Goal: Task Accomplishment & Management: Use online tool/utility

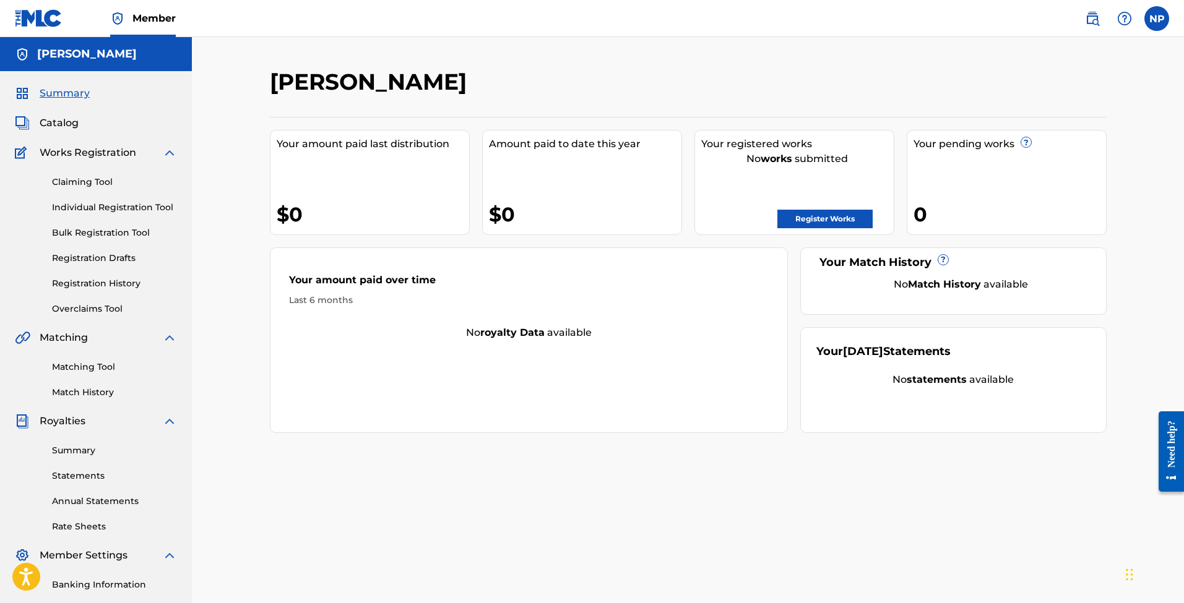
click at [84, 155] on span "Works Registration" at bounding box center [88, 152] width 97 height 15
click at [100, 185] on link "Claiming Tool" at bounding box center [114, 182] width 125 height 13
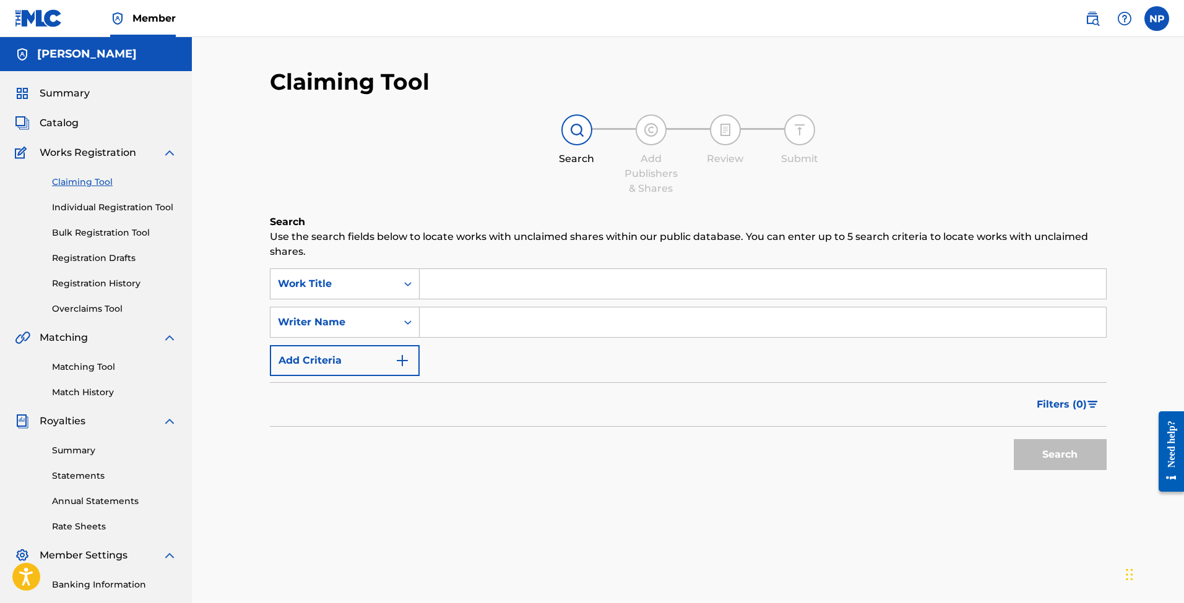
click at [480, 279] on input "Search Form" at bounding box center [763, 284] width 686 height 30
click at [80, 453] on link "Summary" at bounding box center [114, 450] width 125 height 13
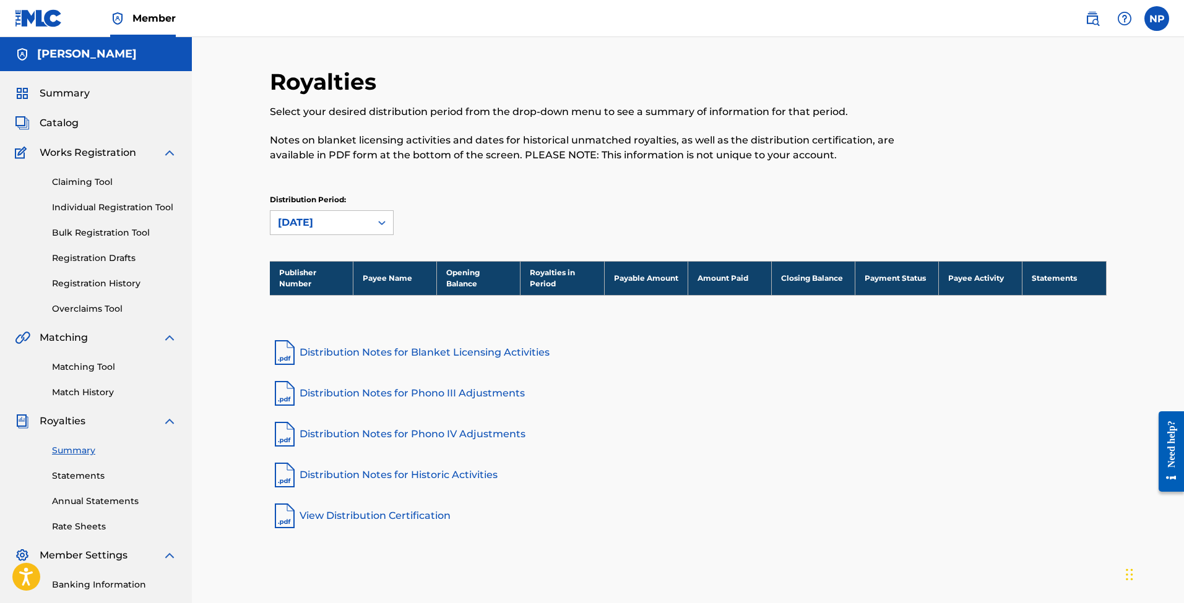
click at [76, 124] on span "Catalog" at bounding box center [59, 123] width 39 height 15
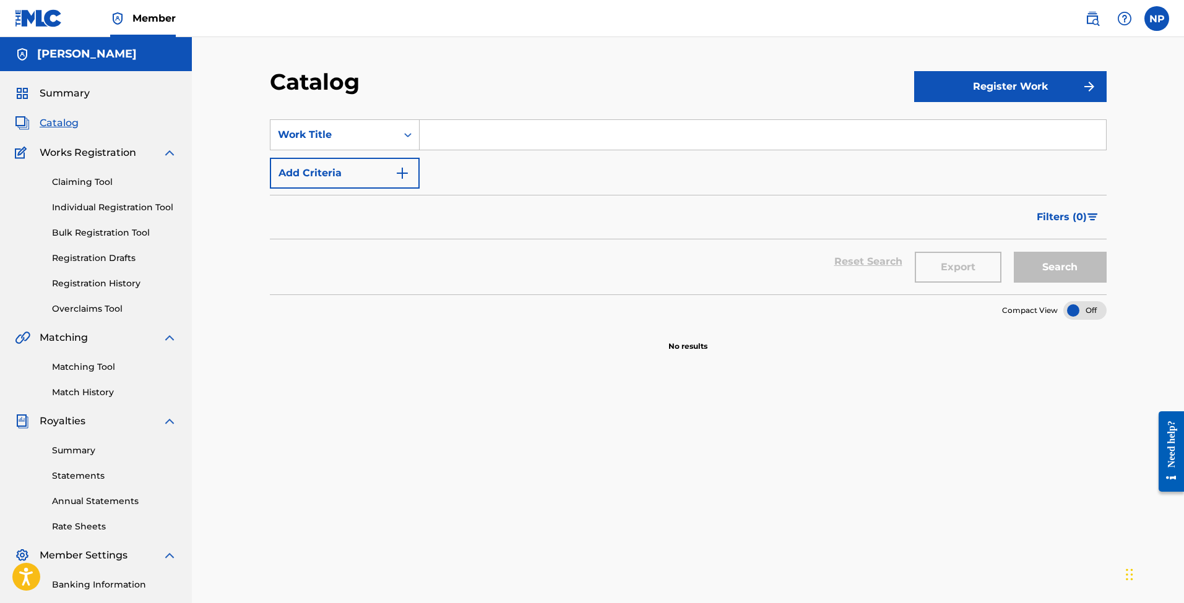
click at [87, 184] on link "Claiming Tool" at bounding box center [114, 182] width 125 height 13
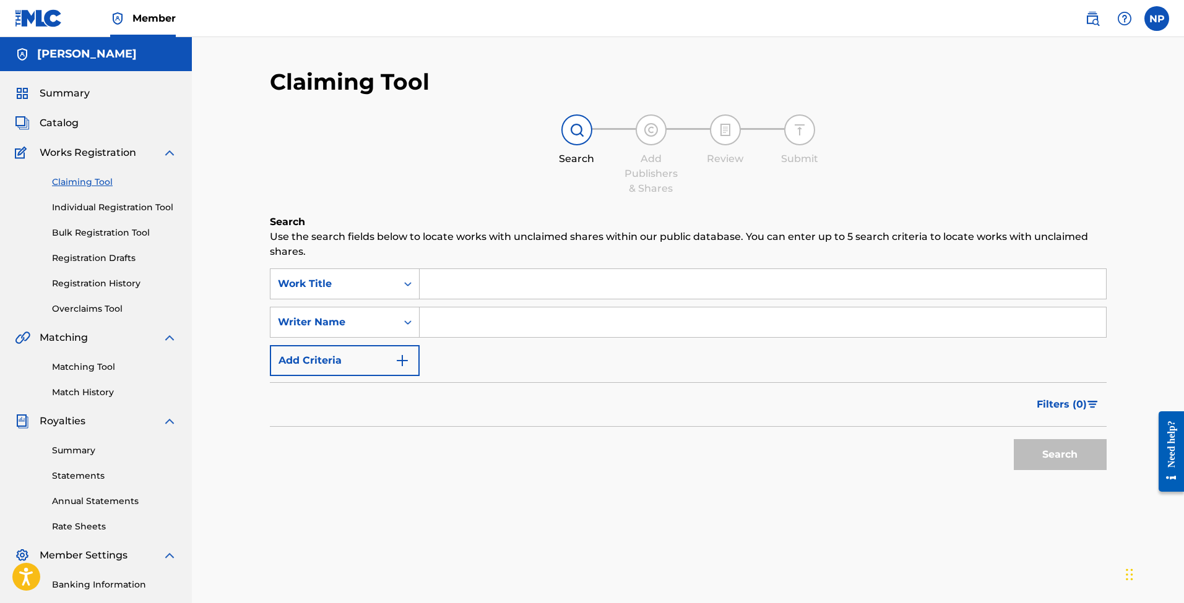
click at [493, 285] on input "Search Form" at bounding box center [763, 284] width 686 height 30
click at [45, 91] on span "Summary" at bounding box center [65, 93] width 50 height 15
